Goal: Information Seeking & Learning: Learn about a topic

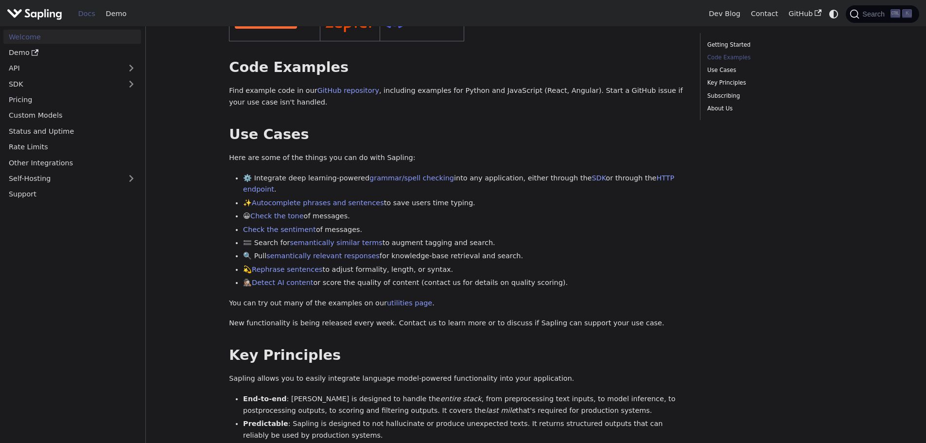
scroll to position [292, 0]
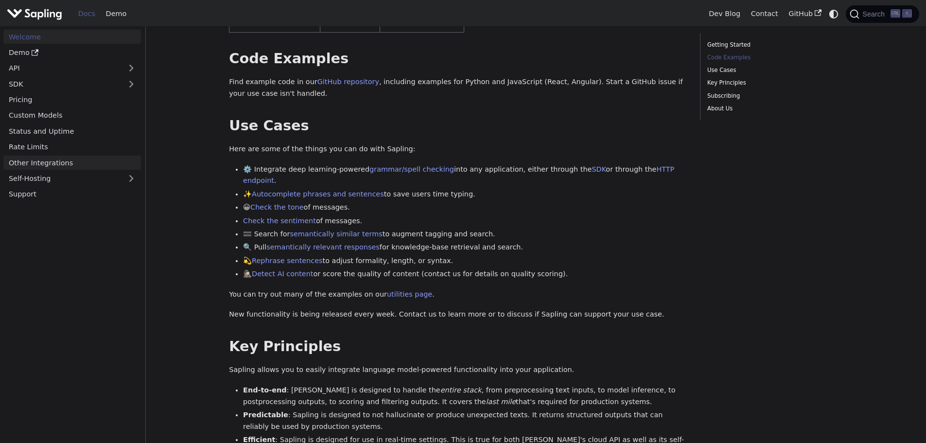
click at [62, 162] on link "Other Integrations" at bounding box center [72, 162] width 138 height 14
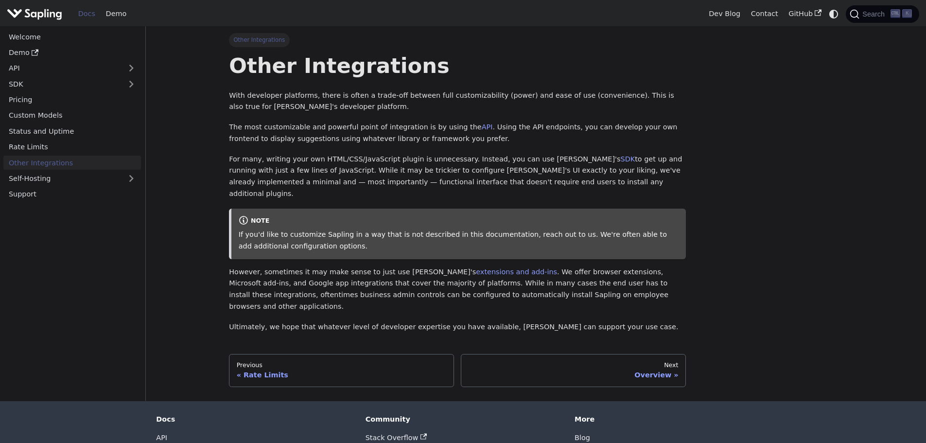
click at [32, 15] on img "Main" at bounding box center [34, 14] width 55 height 14
click at [108, 16] on link "Demo" at bounding box center [116, 13] width 31 height 15
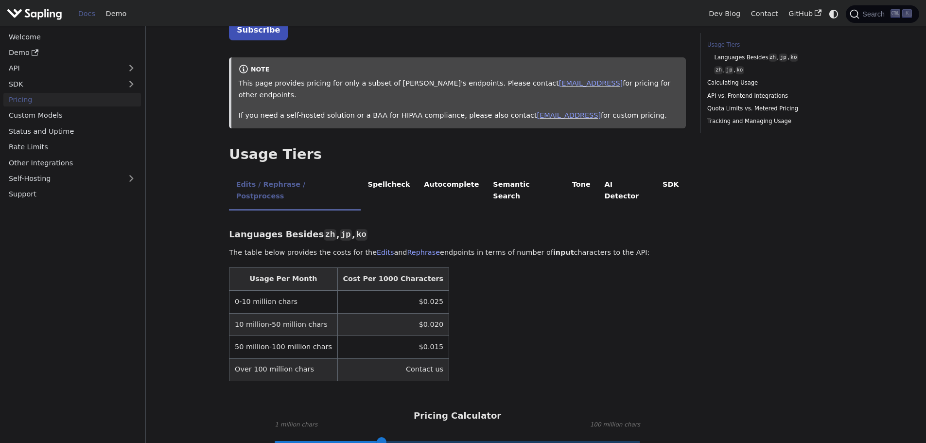
scroll to position [97, 0]
